Goal: Transaction & Acquisition: Obtain resource

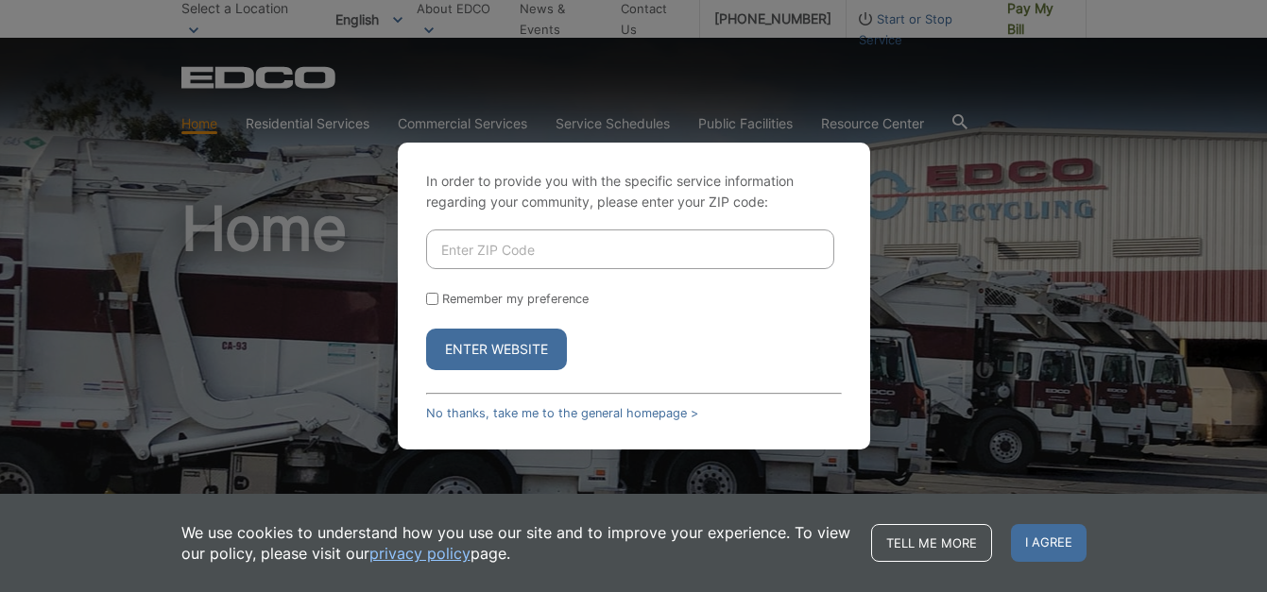
click at [957, 325] on div "In order to provide you with the specific service information regarding your co…" at bounding box center [633, 296] width 1267 height 592
click at [650, 414] on link "No thanks, take me to the general homepage >" at bounding box center [562, 413] width 272 height 14
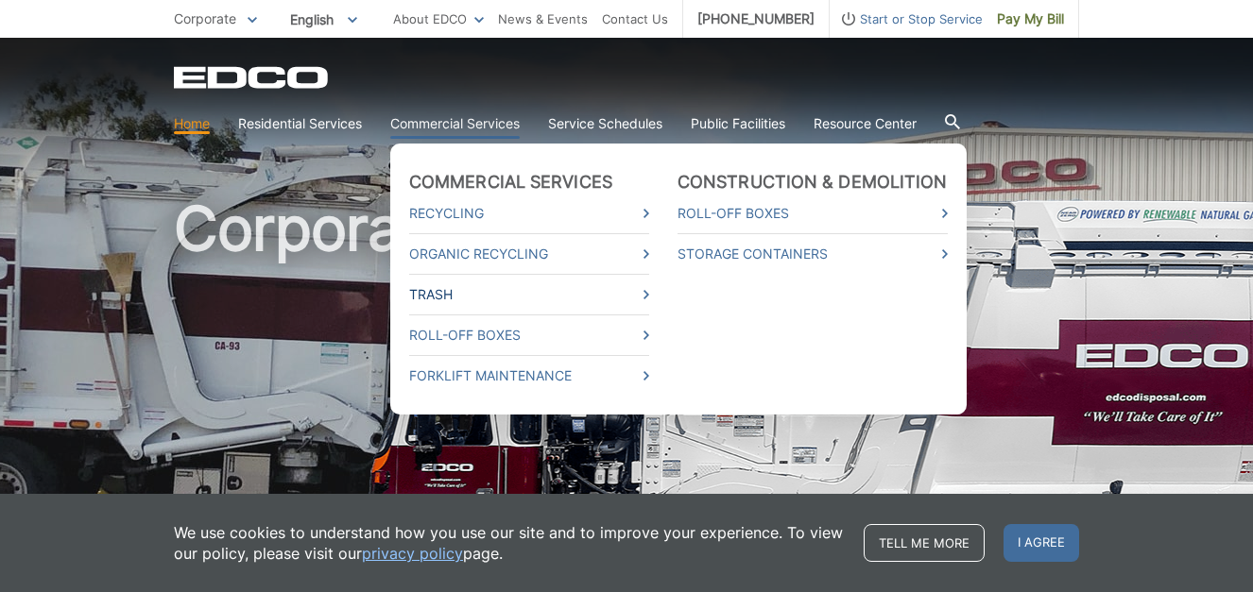
click at [646, 294] on icon at bounding box center [646, 294] width 6 height 9
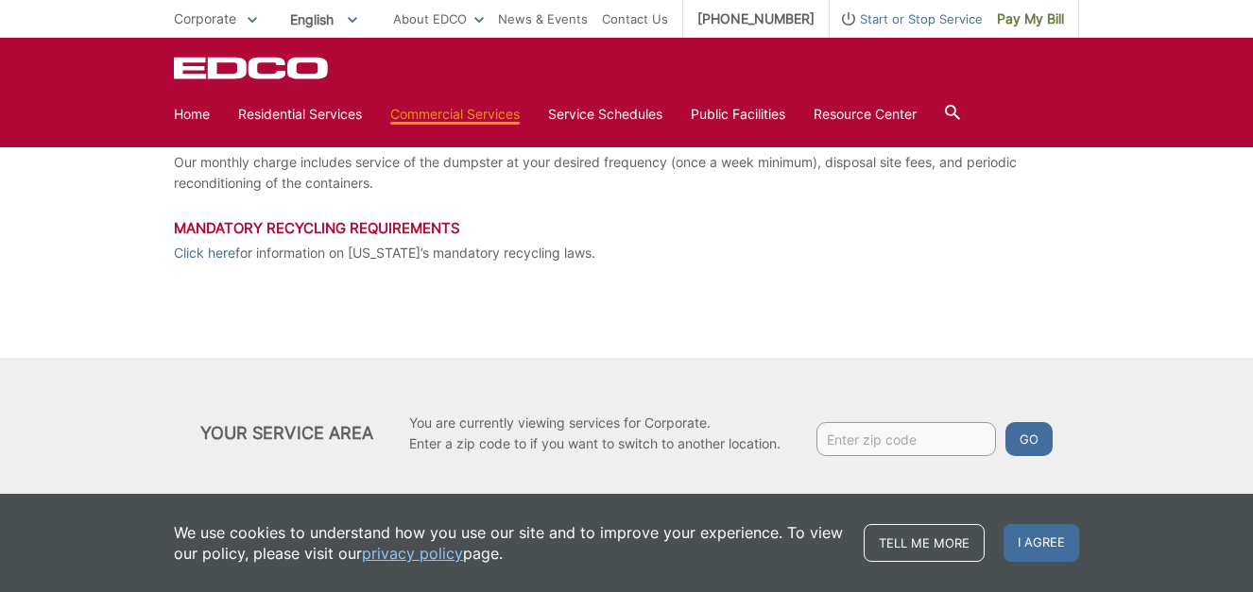
scroll to position [491, 0]
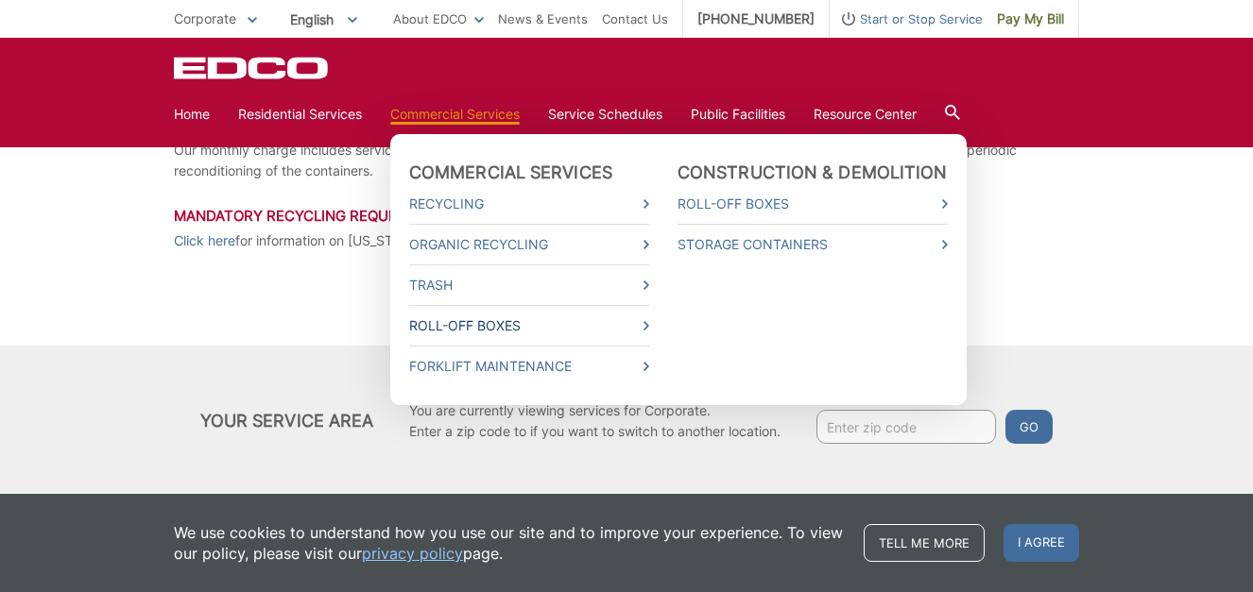
click at [641, 322] on link "Roll-Off Boxes" at bounding box center [529, 326] width 240 height 21
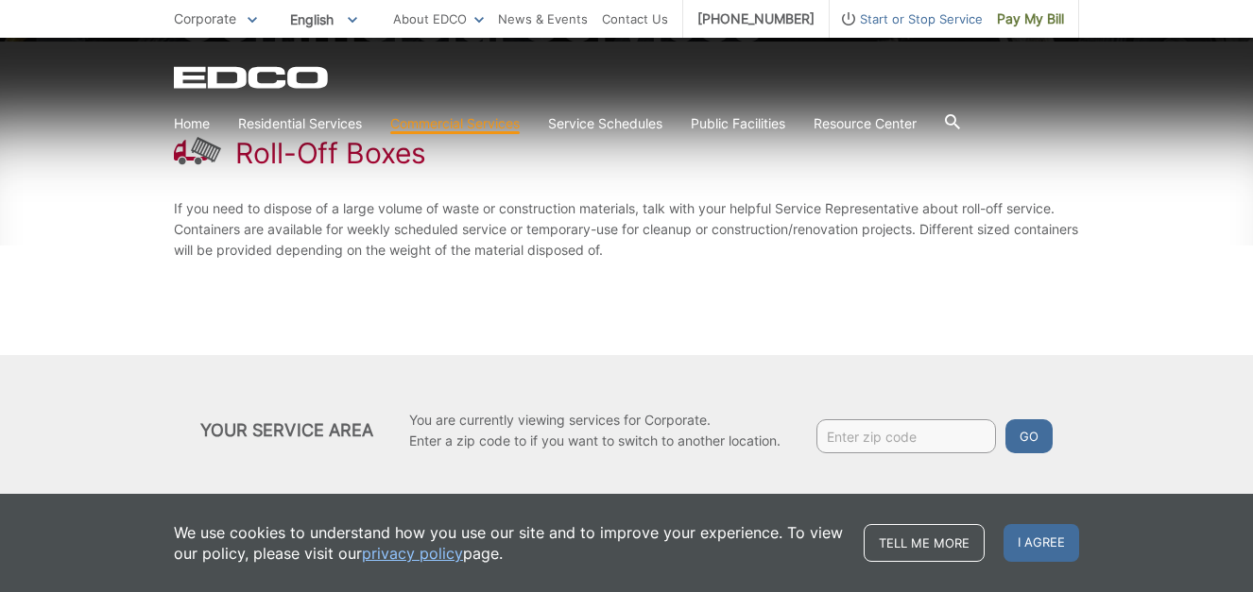
scroll to position [299, 0]
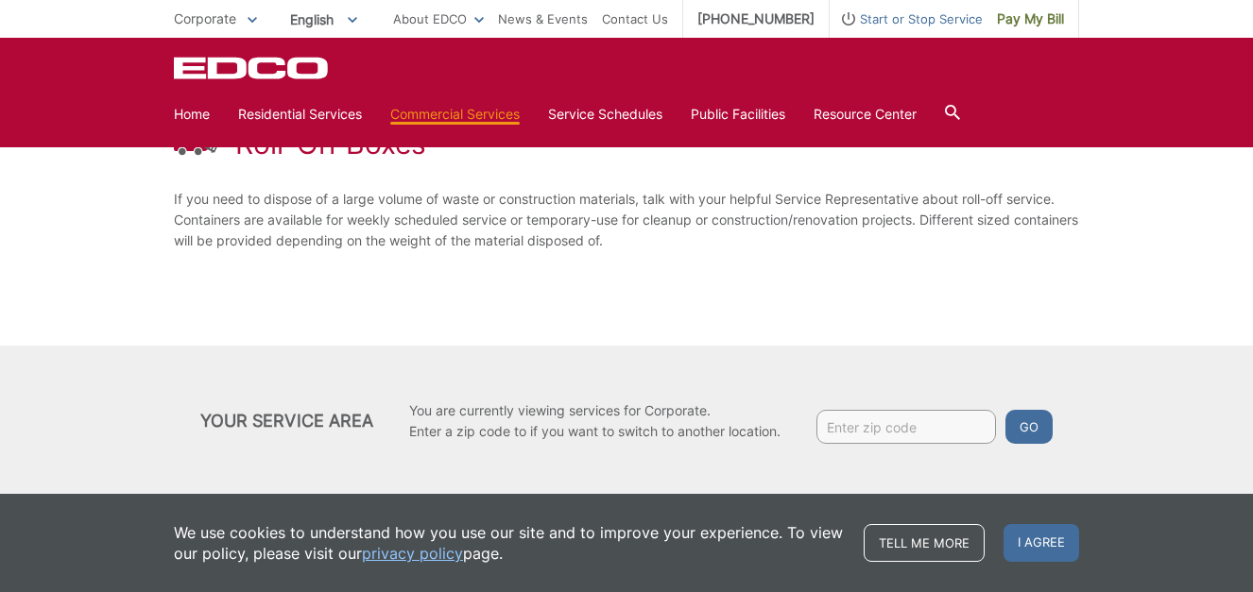
click at [1219, 406] on div "Your Service Area You are currently viewing services for Corporate. Enter a zip…" at bounding box center [626, 421] width 1253 height 150
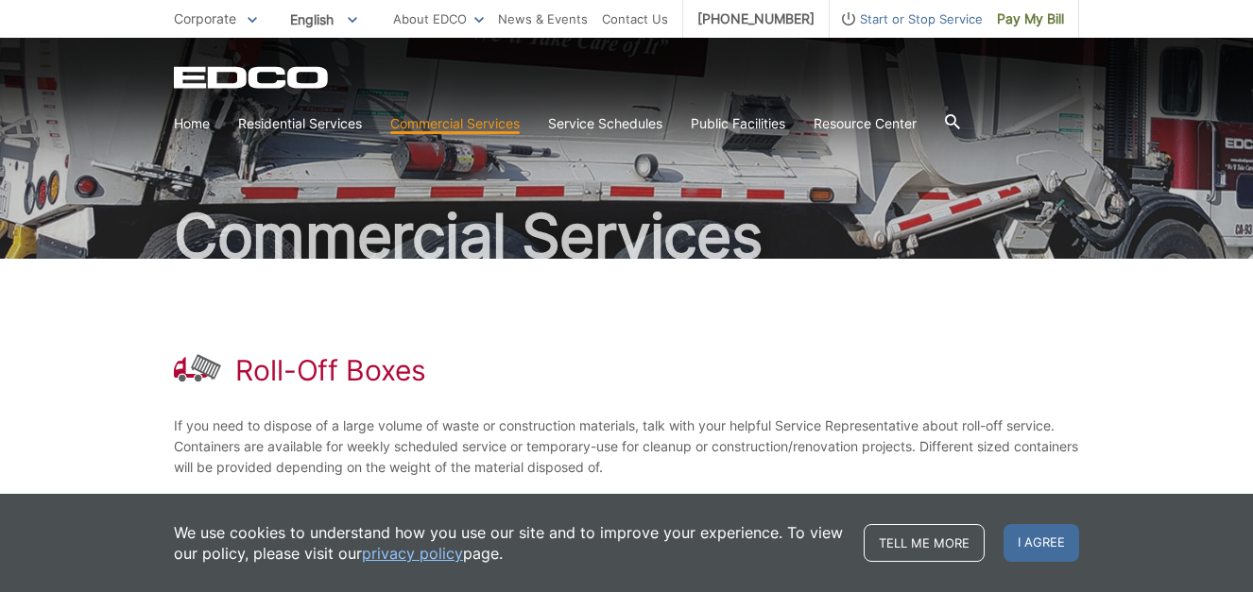
scroll to position [0, 0]
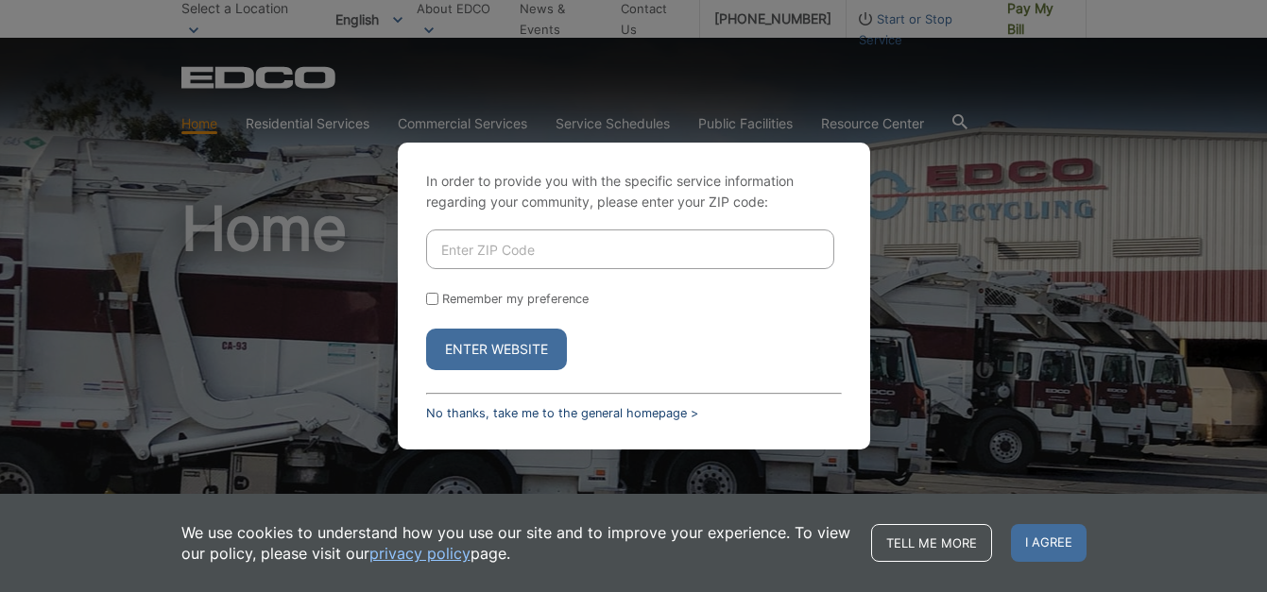
click at [510, 411] on link "No thanks, take me to the general homepage >" at bounding box center [562, 413] width 272 height 14
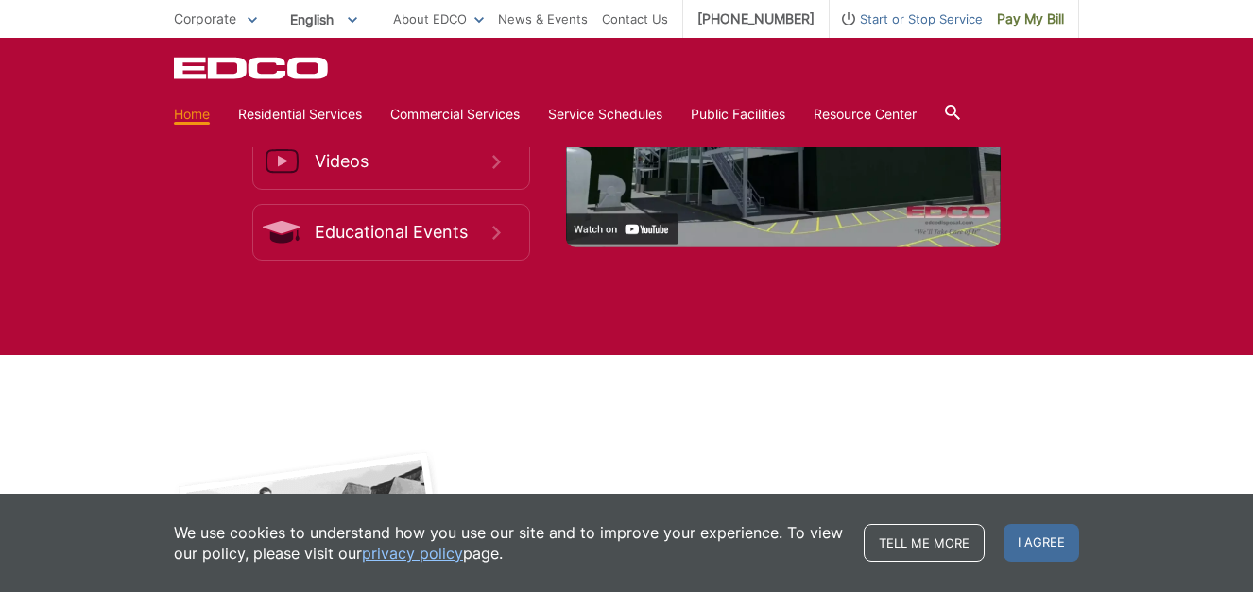
scroll to position [2915, 0]
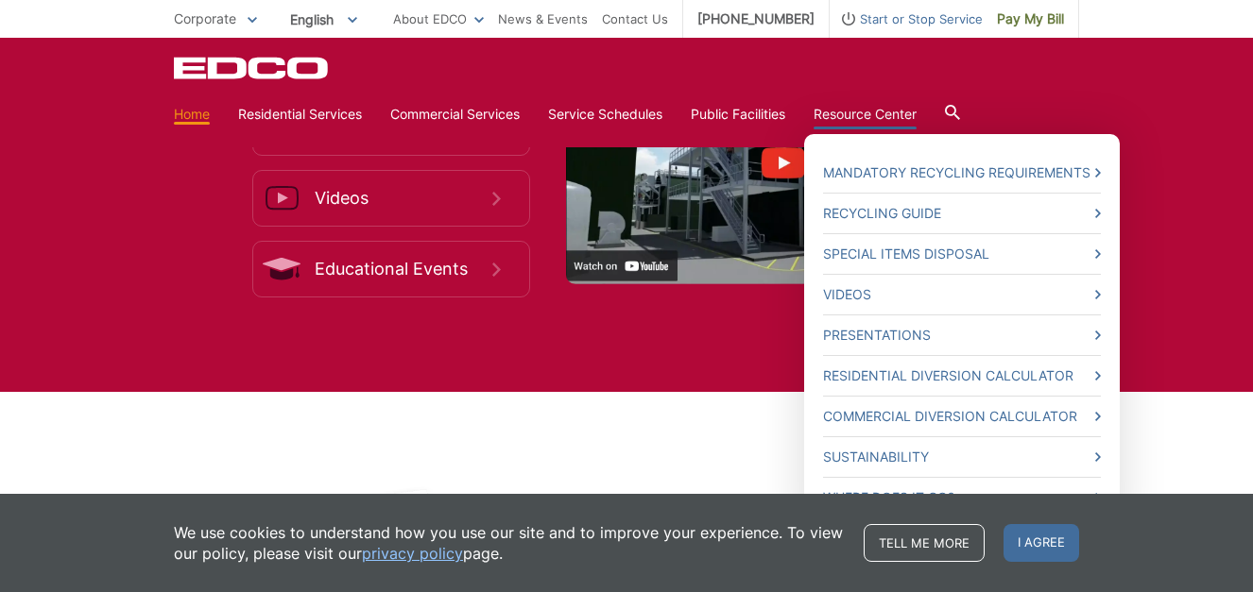
click at [879, 117] on link "Resource Center" at bounding box center [864, 114] width 103 height 21
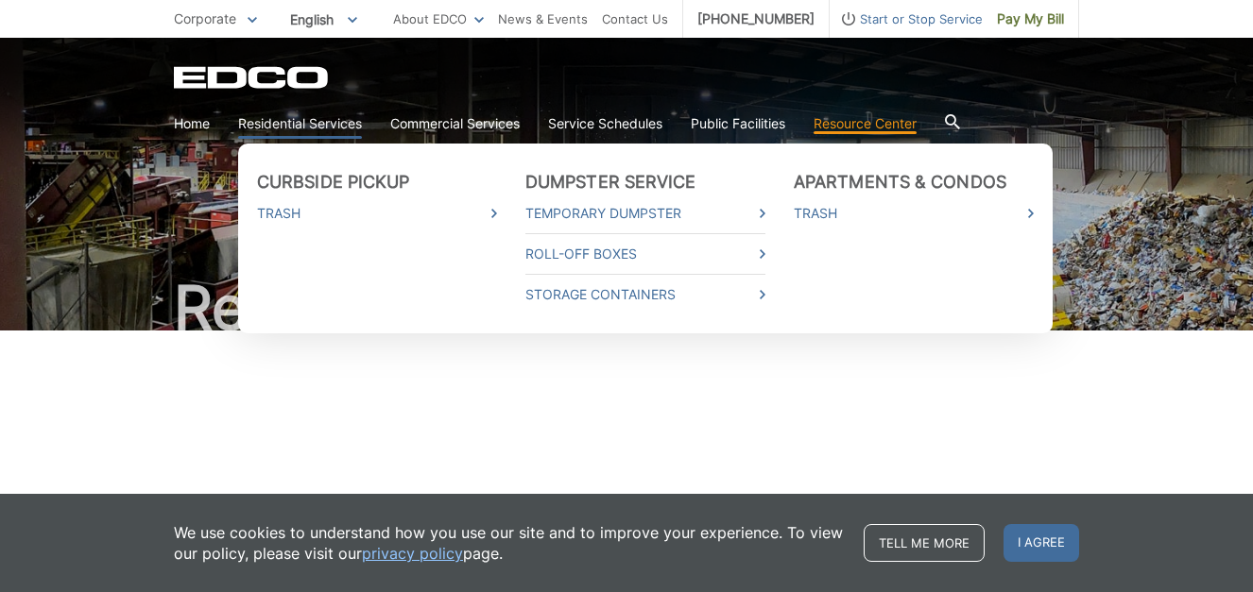
click at [324, 125] on link "Residential Services" at bounding box center [300, 123] width 124 height 21
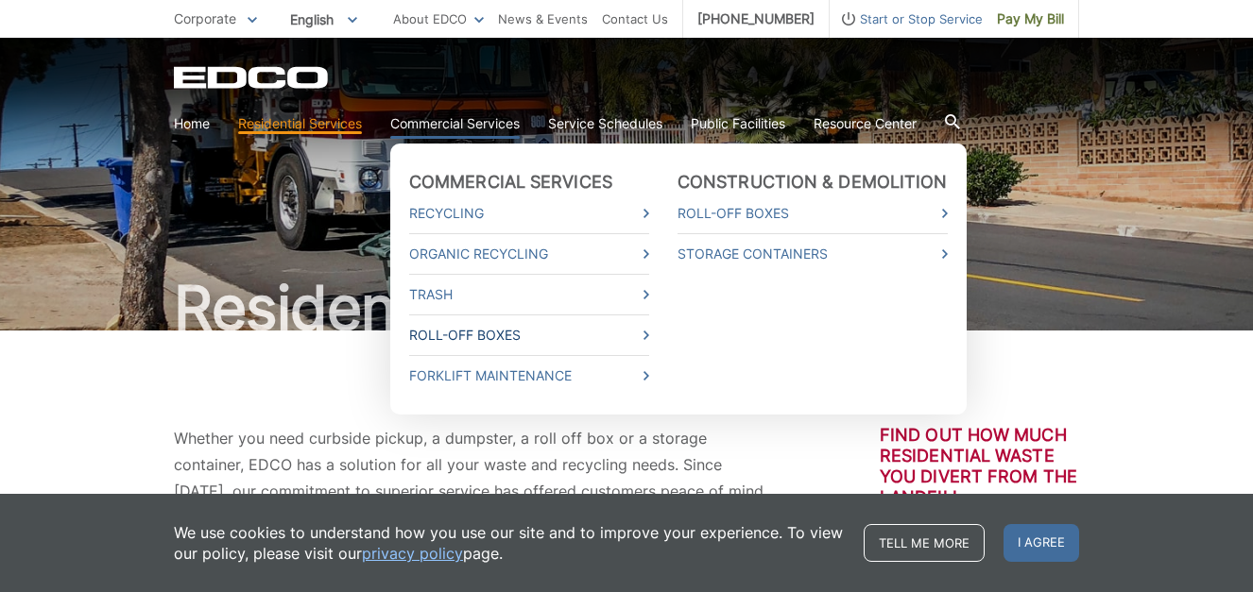
click at [644, 329] on link "Roll-Off Boxes" at bounding box center [529, 335] width 240 height 21
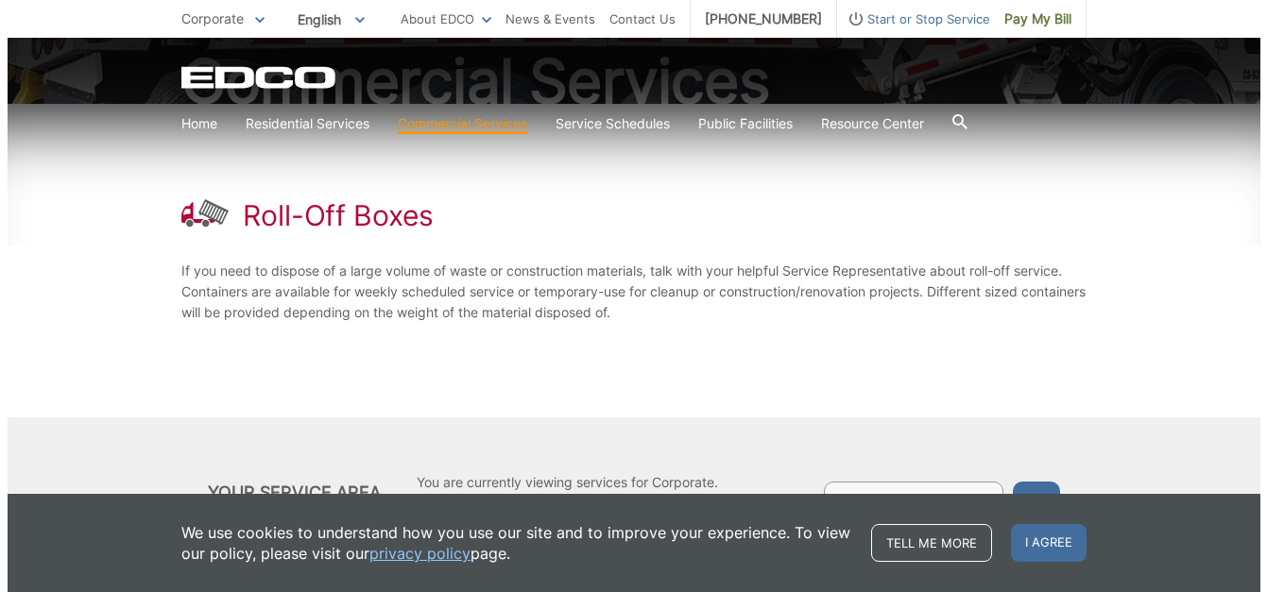
scroll to position [299, 0]
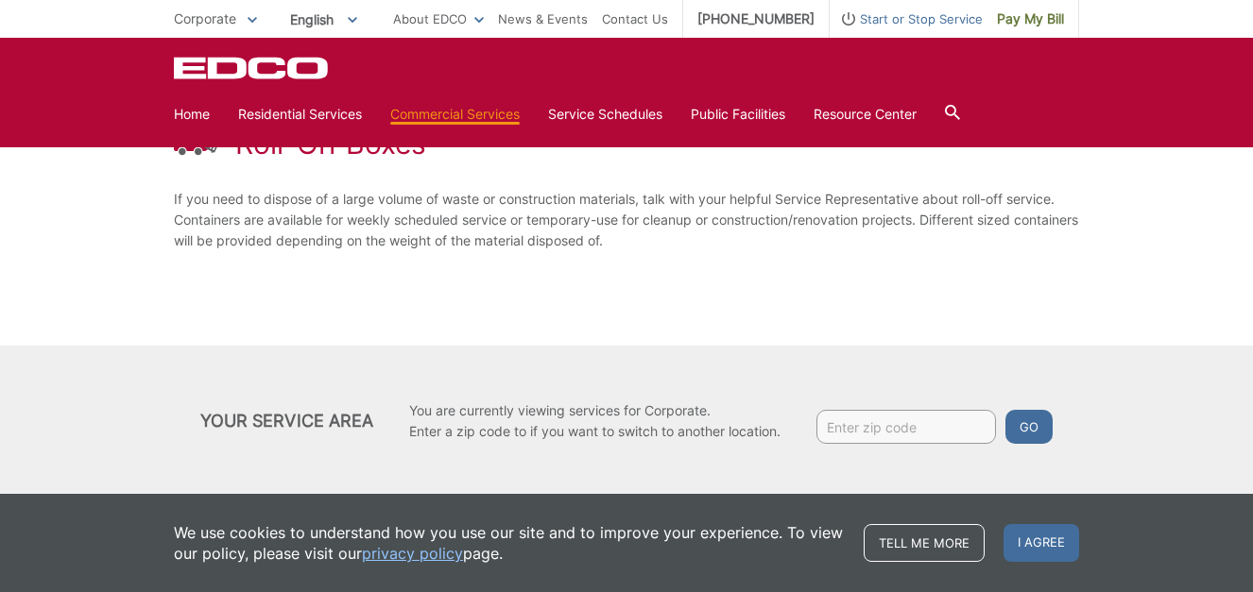
click at [866, 422] on input "Enter zip code" at bounding box center [905, 427] width 179 height 34
type input "92028"
click at [1029, 429] on button "Go" at bounding box center [1028, 427] width 47 height 34
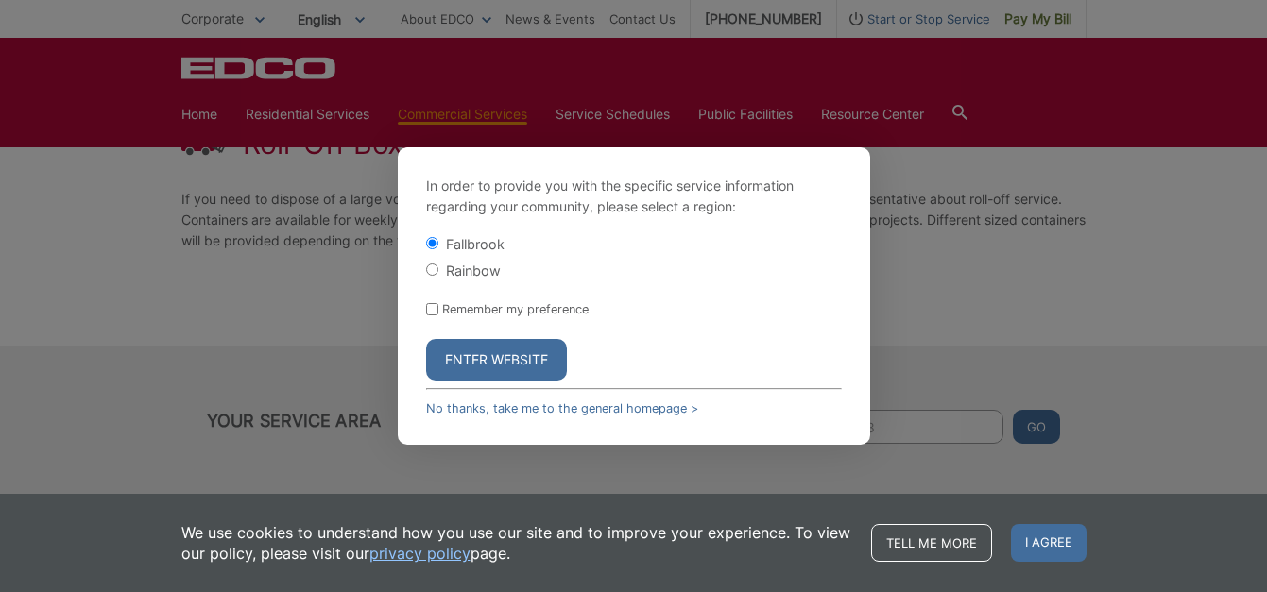
click at [527, 356] on button "Enter Website" at bounding box center [496, 360] width 141 height 42
